Goal: Go to known website: Access a specific website the user already knows

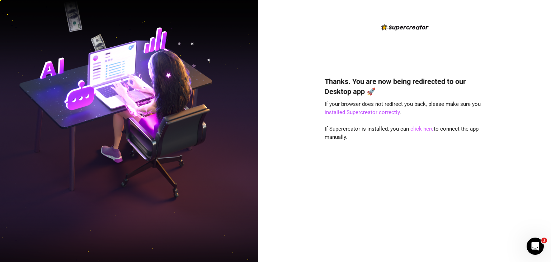
click at [422, 130] on link "click here" at bounding box center [422, 129] width 23 height 6
click at [421, 129] on link "click here" at bounding box center [422, 129] width 23 height 6
